Goal: Information Seeking & Learning: Learn about a topic

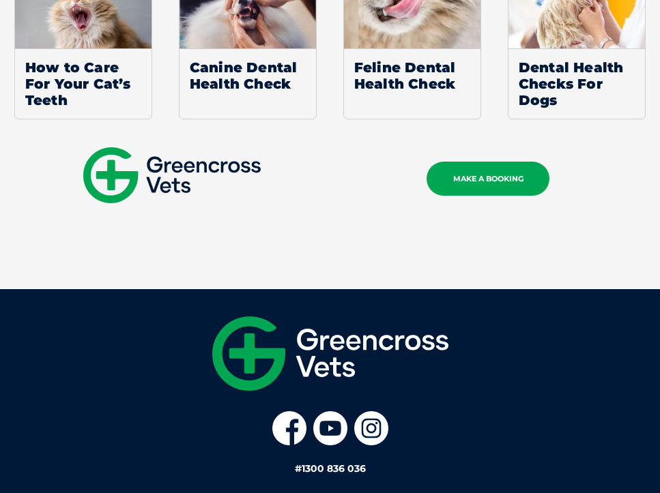
scroll to position [3651, 0]
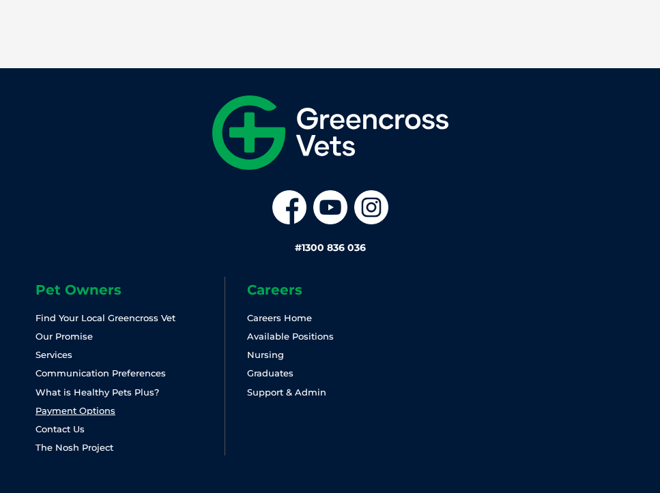
click at [87, 405] on link "Payment Options" at bounding box center [75, 410] width 80 height 11
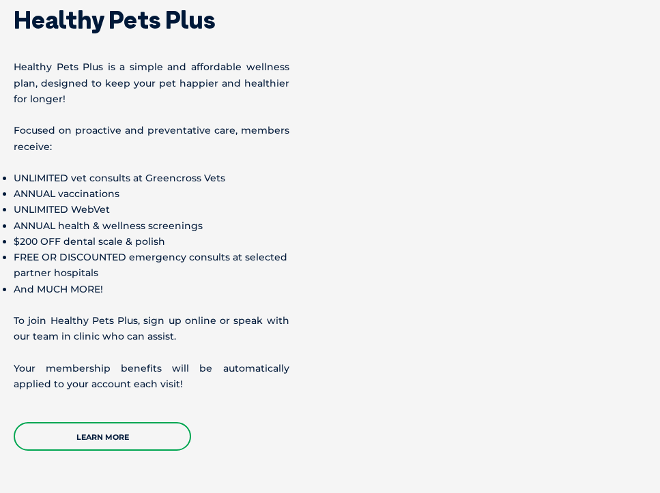
scroll to position [1794, 0]
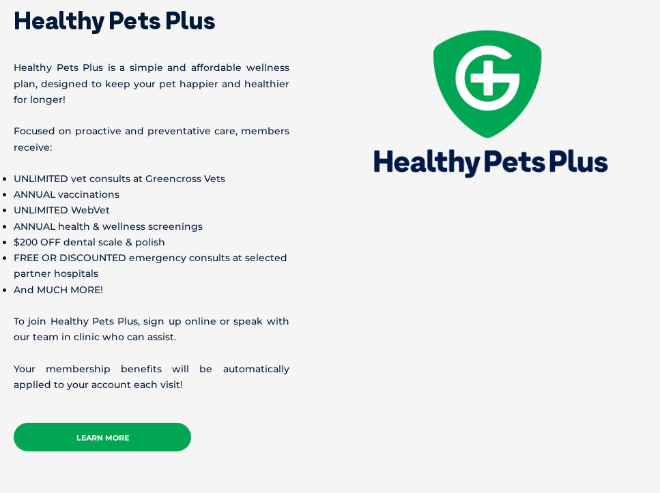
click at [134, 437] on link "Learn More" at bounding box center [102, 437] width 177 height 29
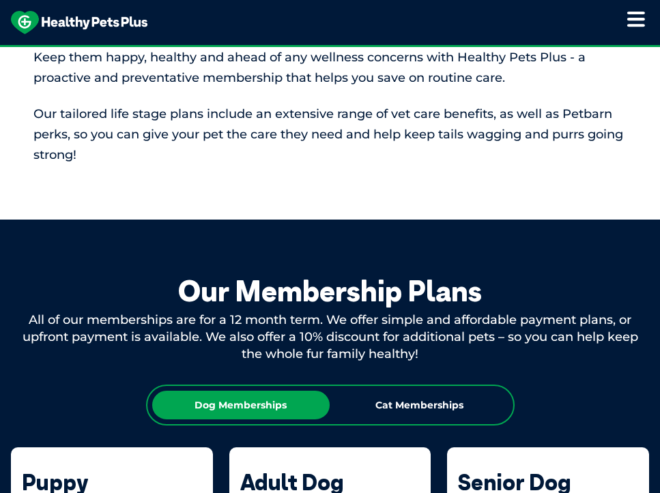
scroll to position [847, 0]
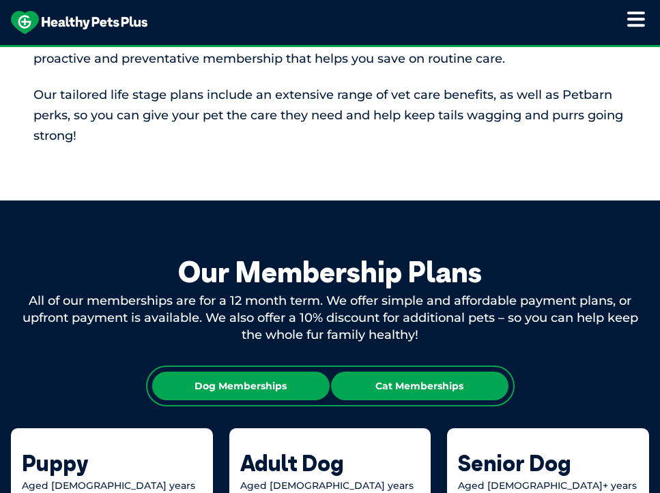
click at [418, 390] on div "Cat Memberships" at bounding box center [419, 386] width 177 height 29
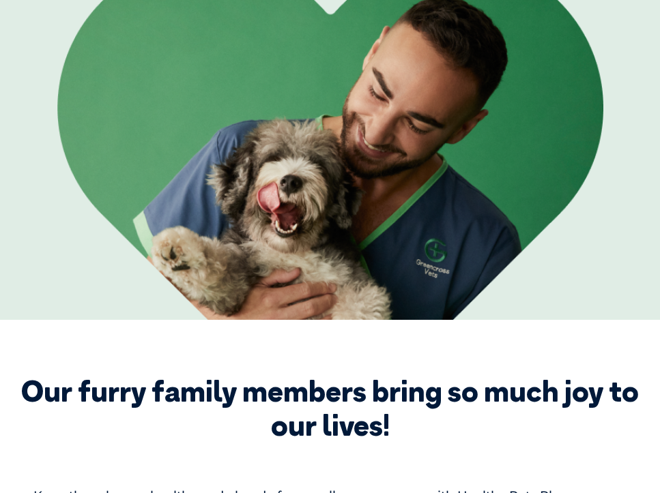
scroll to position [0, 0]
